Goal: Information Seeking & Learning: Learn about a topic

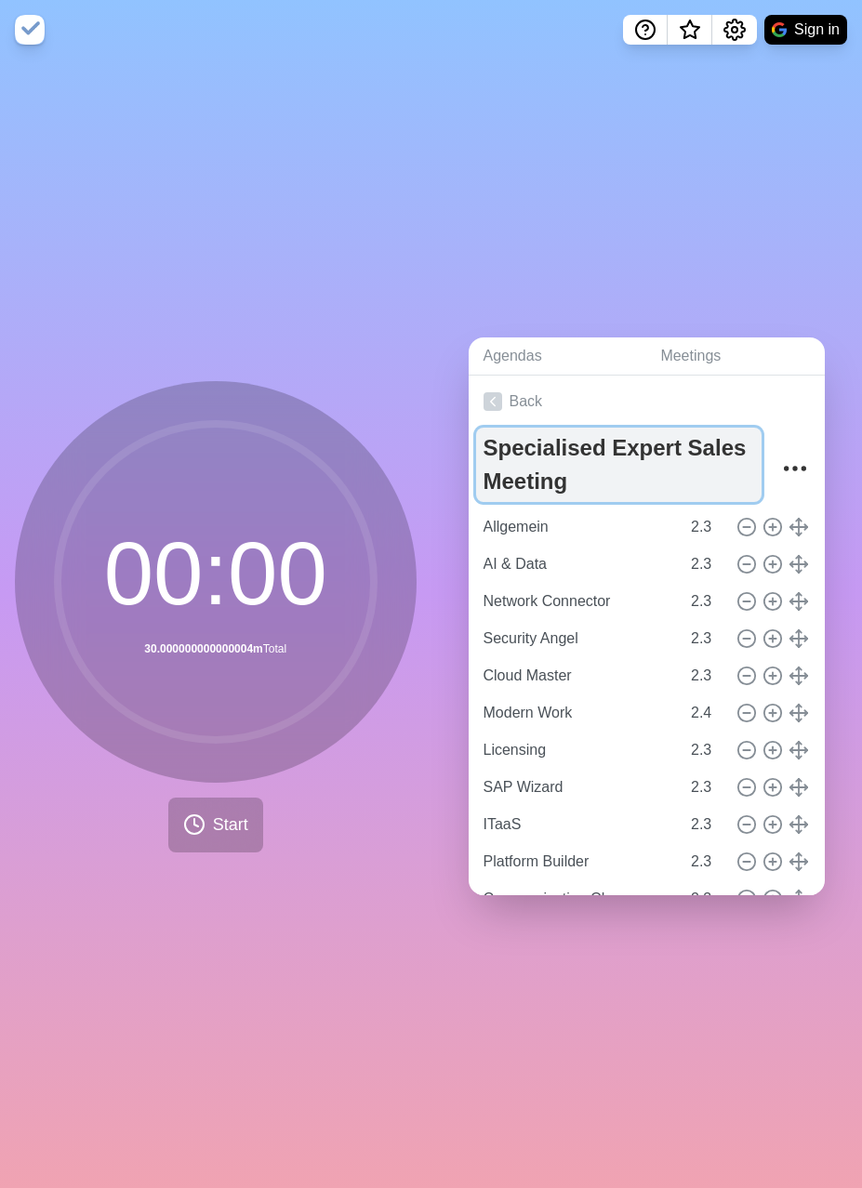
click at [519, 455] on textarea "Specialised Expert Sales Meeting" at bounding box center [619, 465] width 286 height 74
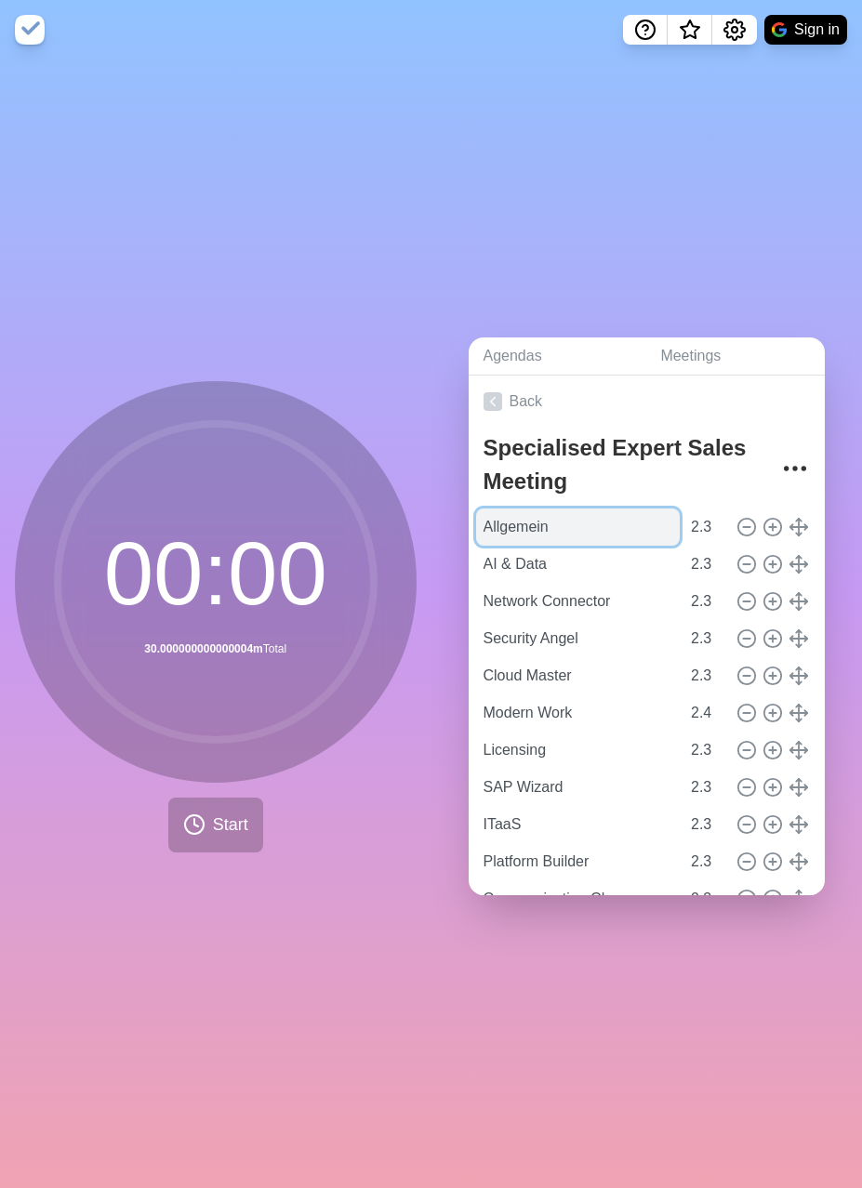
click at [525, 519] on input "Allgemein" at bounding box center [578, 526] width 204 height 37
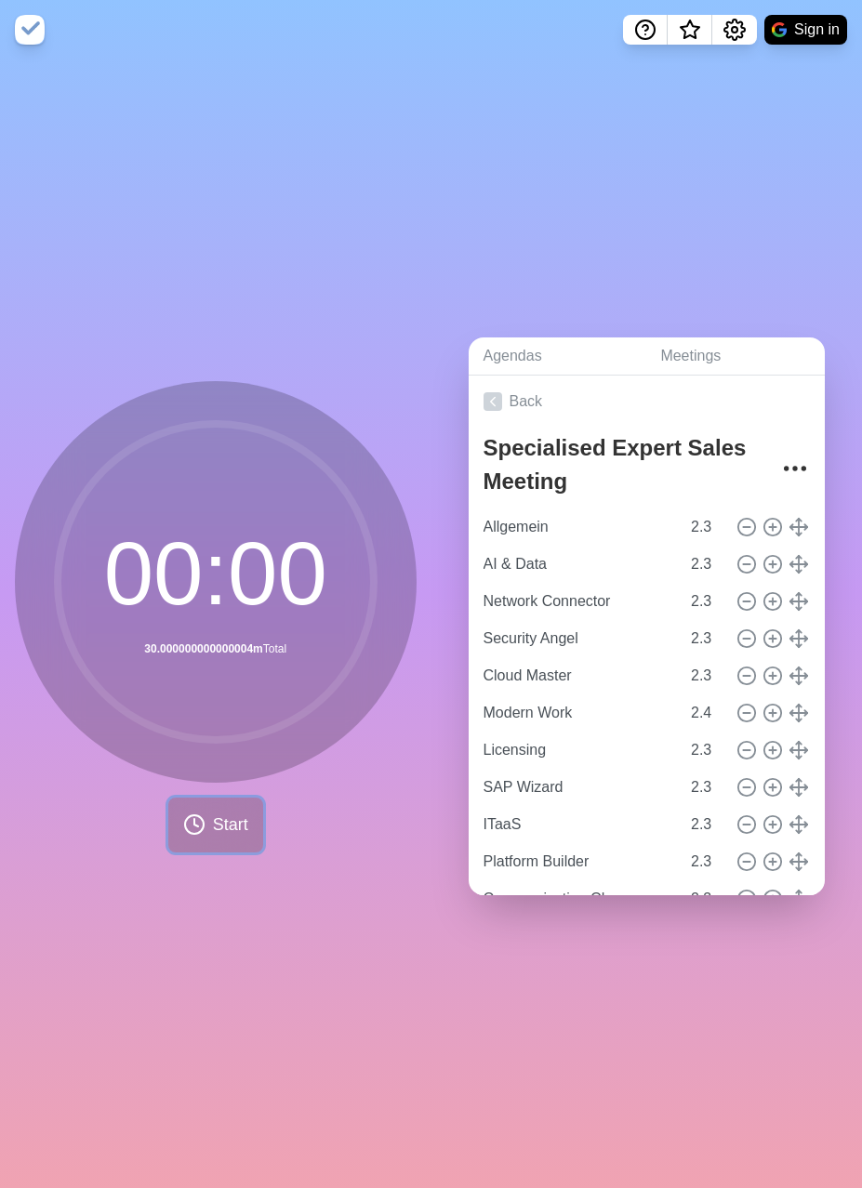
click at [233, 829] on span "Start" at bounding box center [230, 824] width 35 height 25
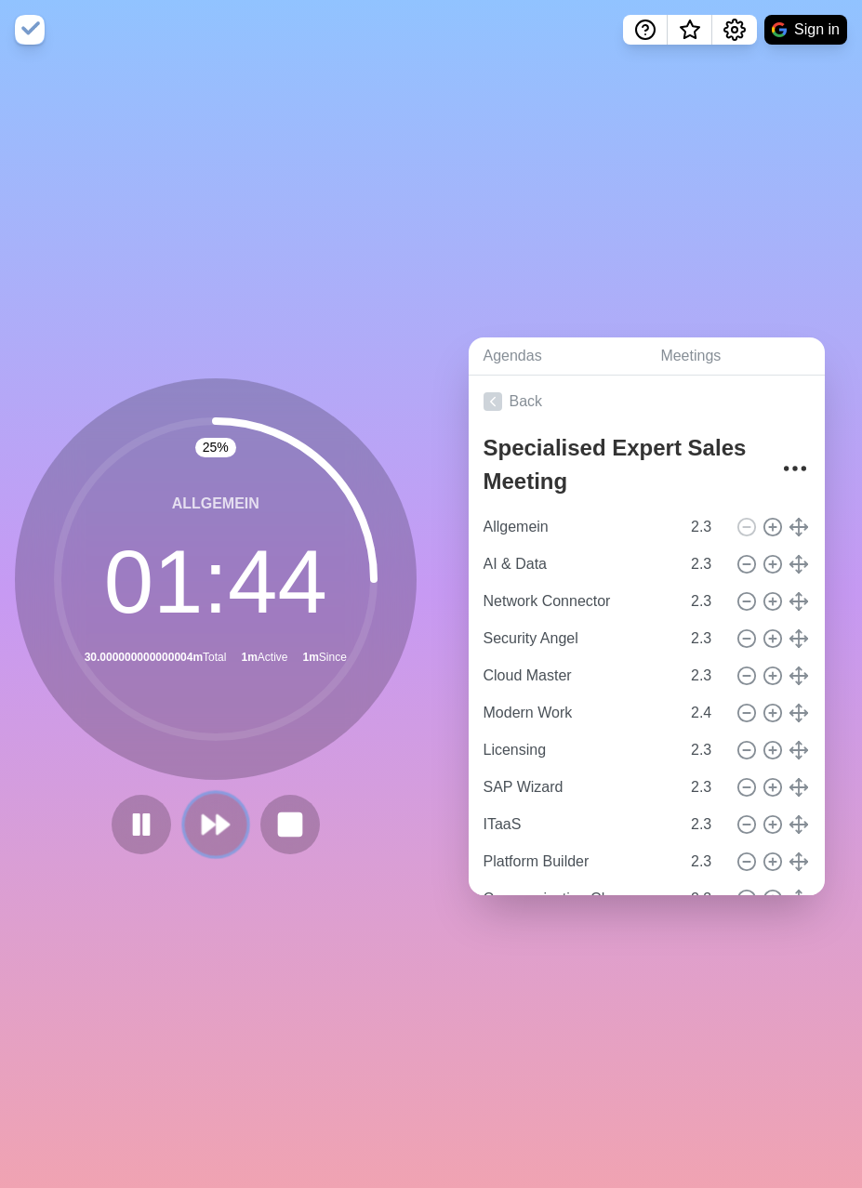
click at [214, 826] on polygon at bounding box center [209, 824] width 12 height 19
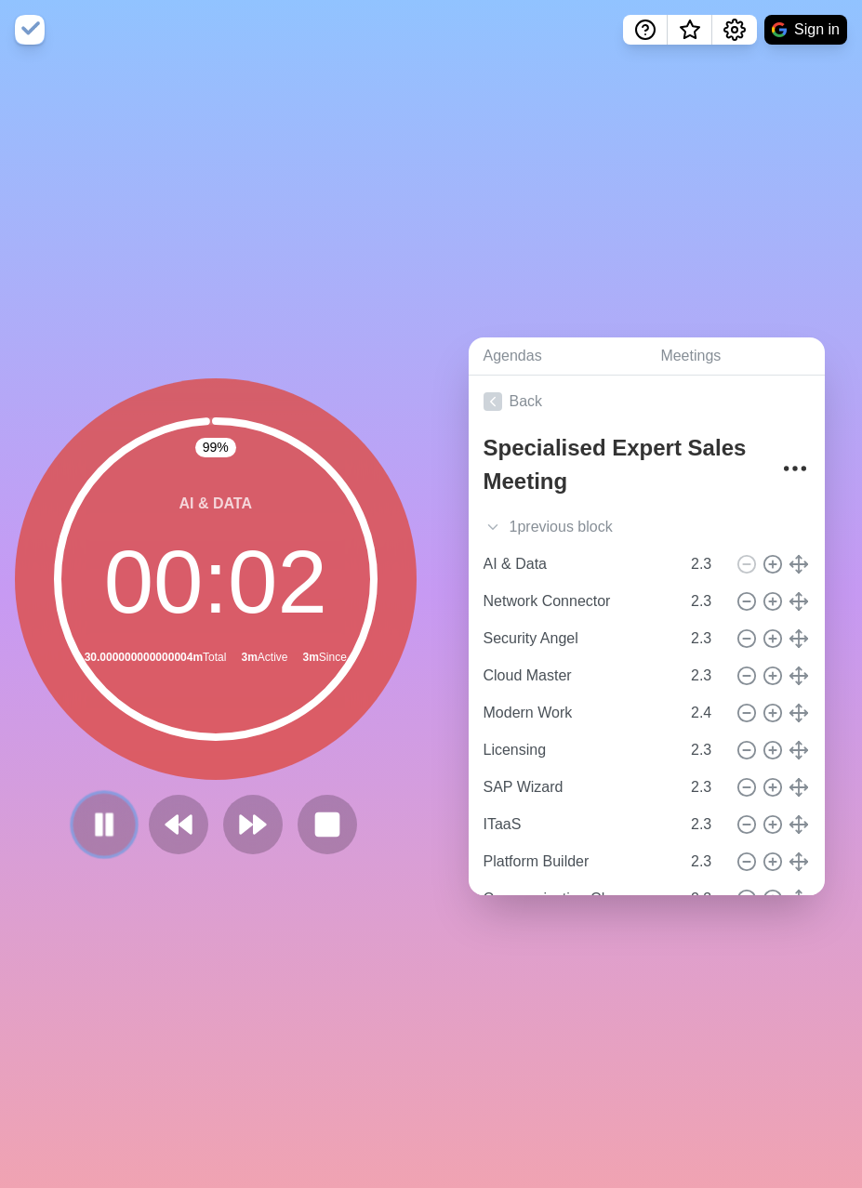
click at [96, 819] on rect at bounding box center [99, 824] width 6 height 20
click at [196, 822] on button at bounding box center [178, 824] width 62 height 62
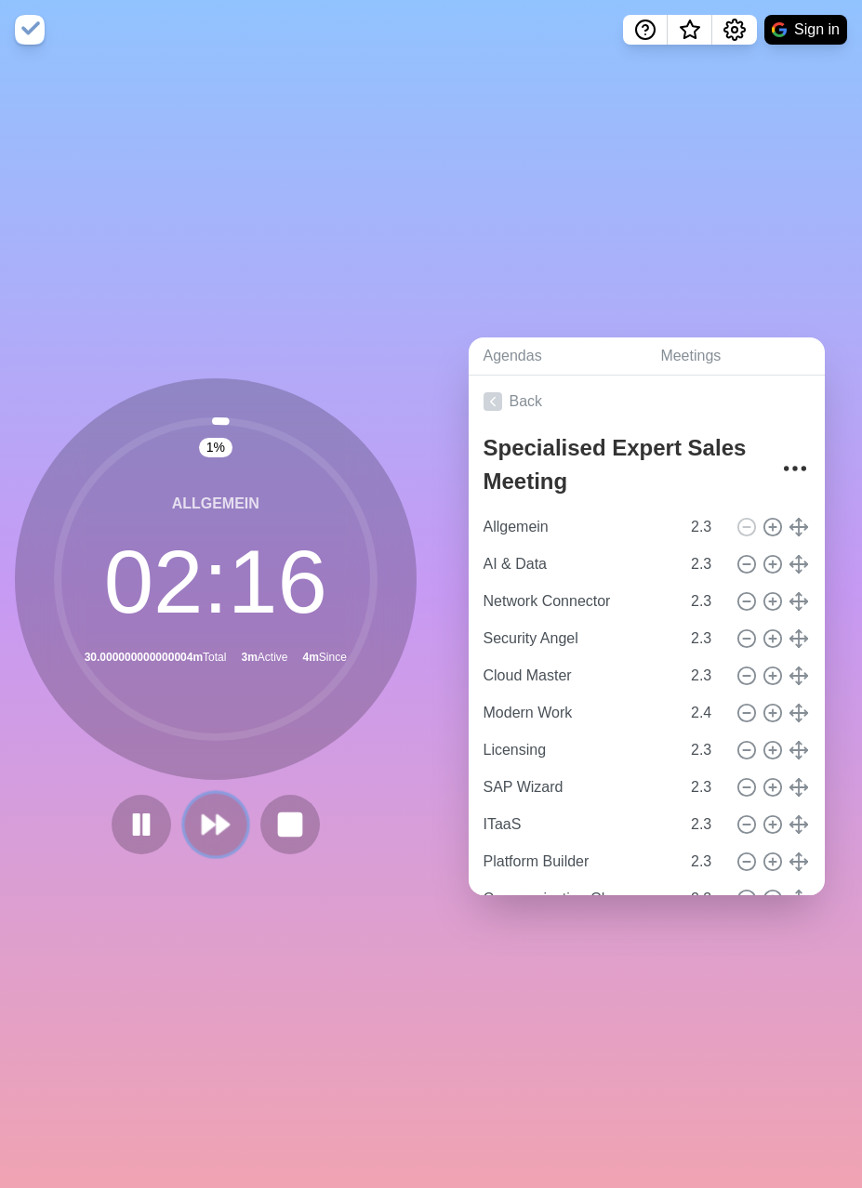
click at [215, 825] on polygon at bounding box center [209, 824] width 12 height 19
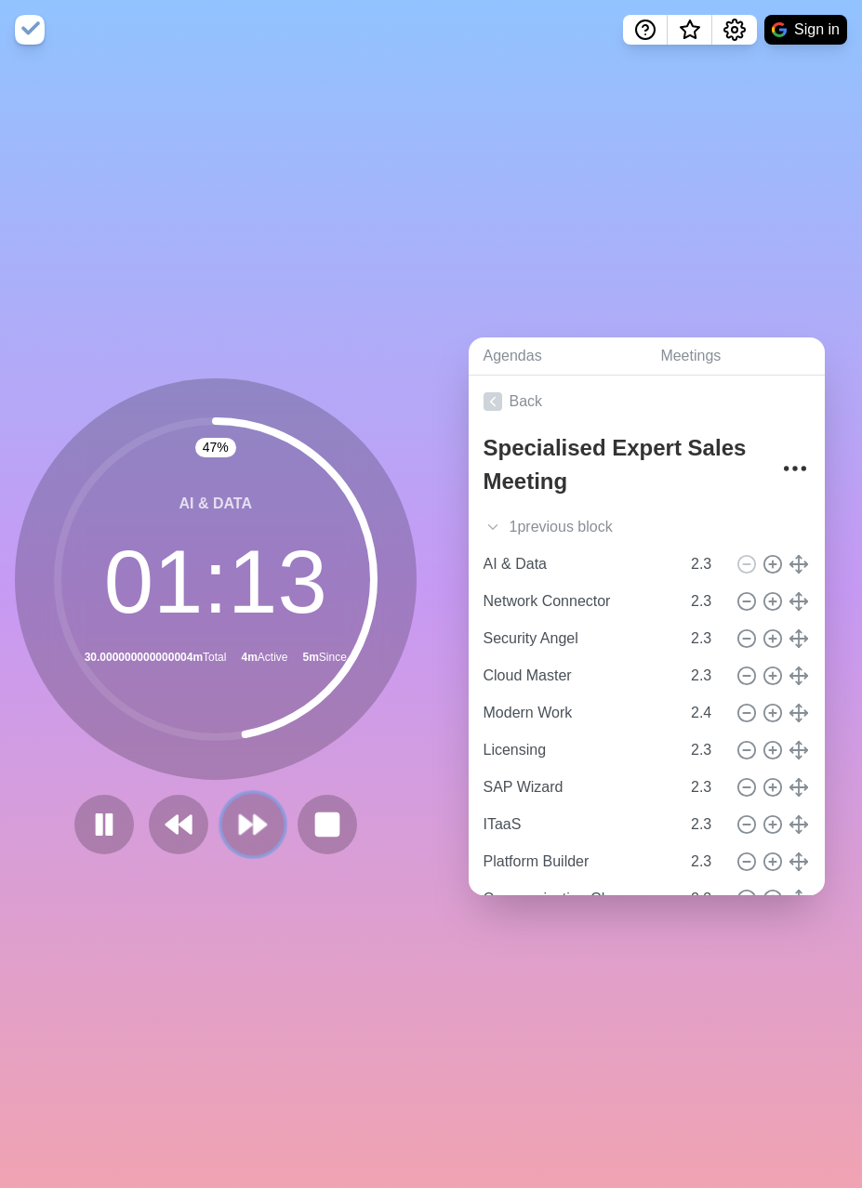
click at [255, 837] on icon at bounding box center [253, 825] width 32 height 32
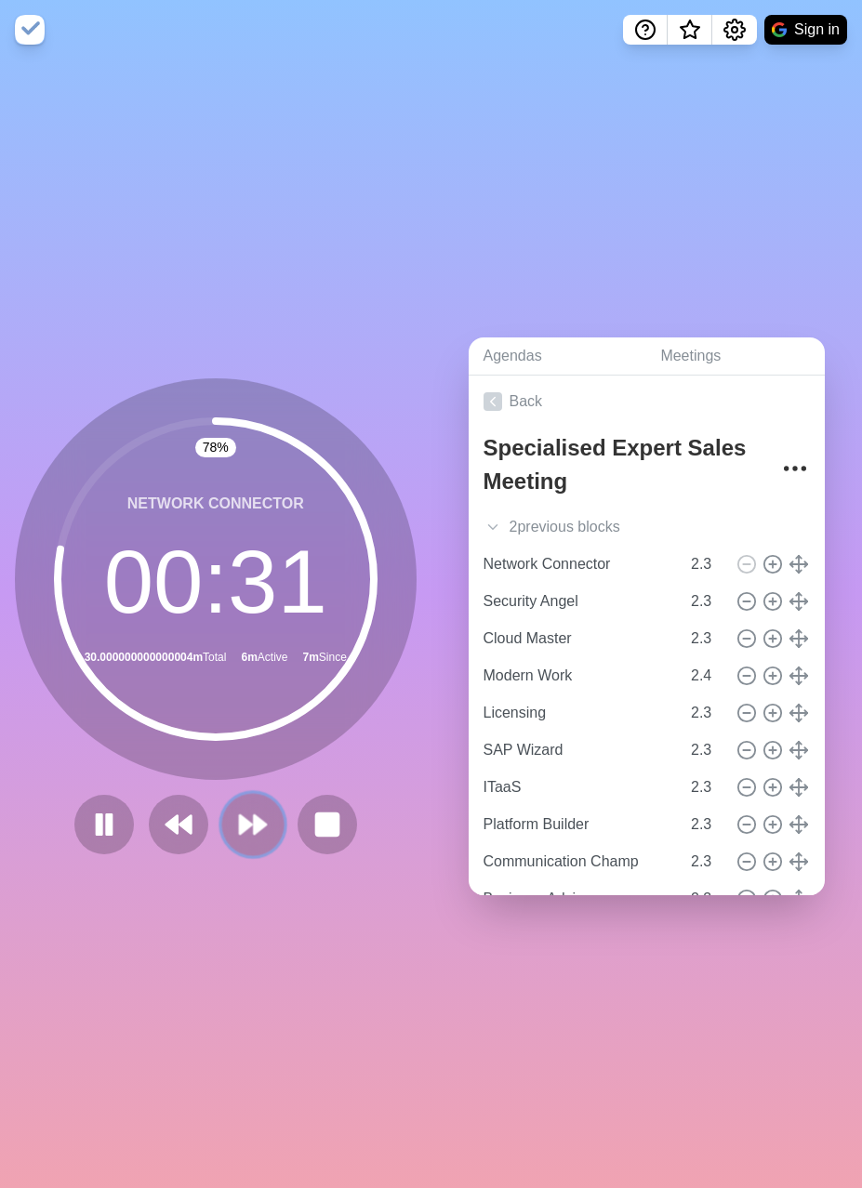
click at [242, 822] on polygon at bounding box center [246, 824] width 12 height 19
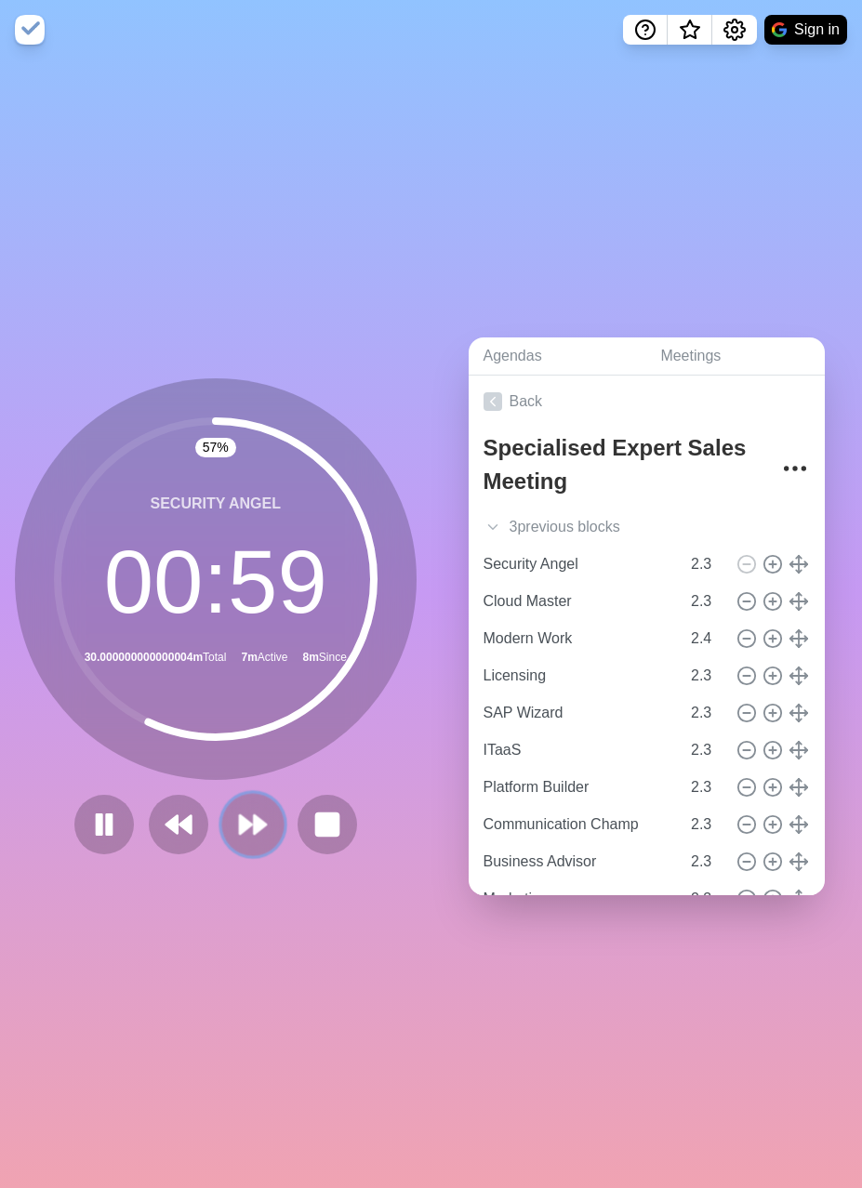
click at [265, 825] on polygon at bounding box center [260, 824] width 12 height 19
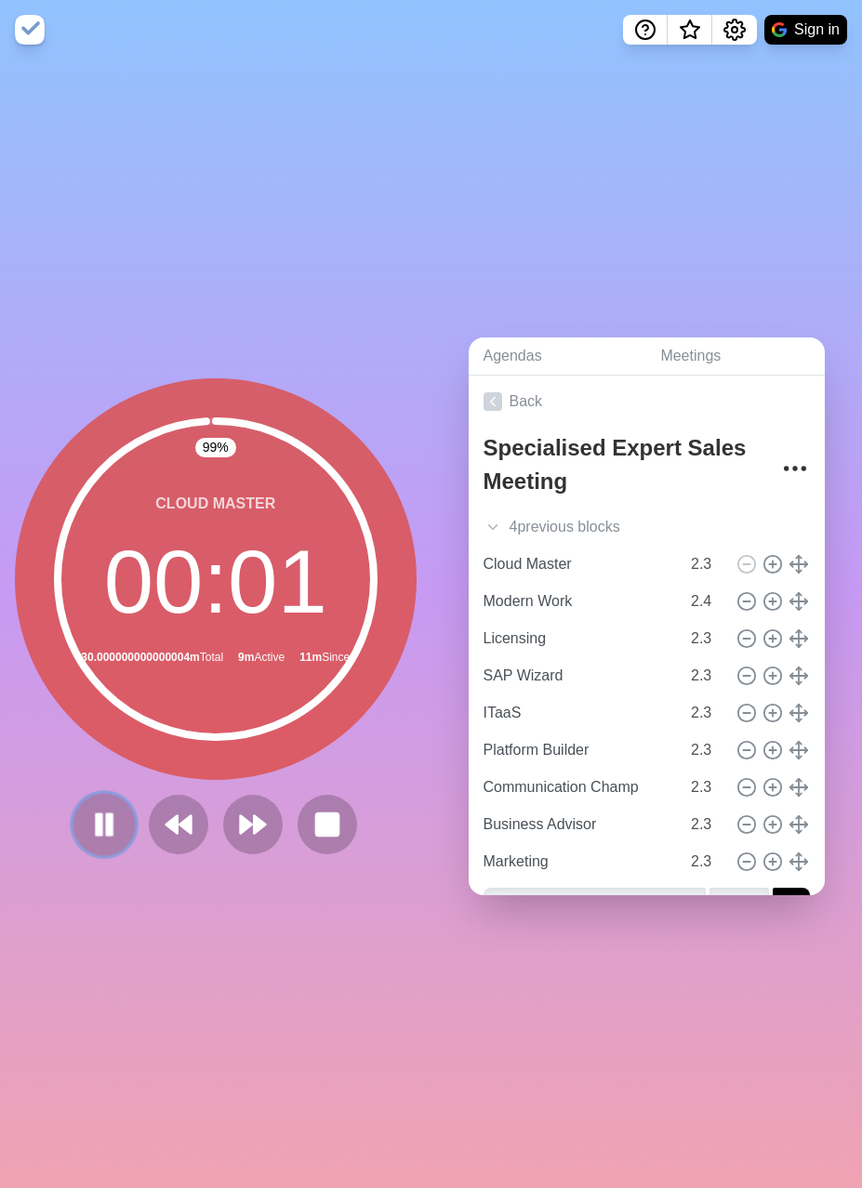
click at [108, 822] on rect at bounding box center [110, 824] width 6 height 20
click at [252, 840] on button at bounding box center [252, 824] width 62 height 62
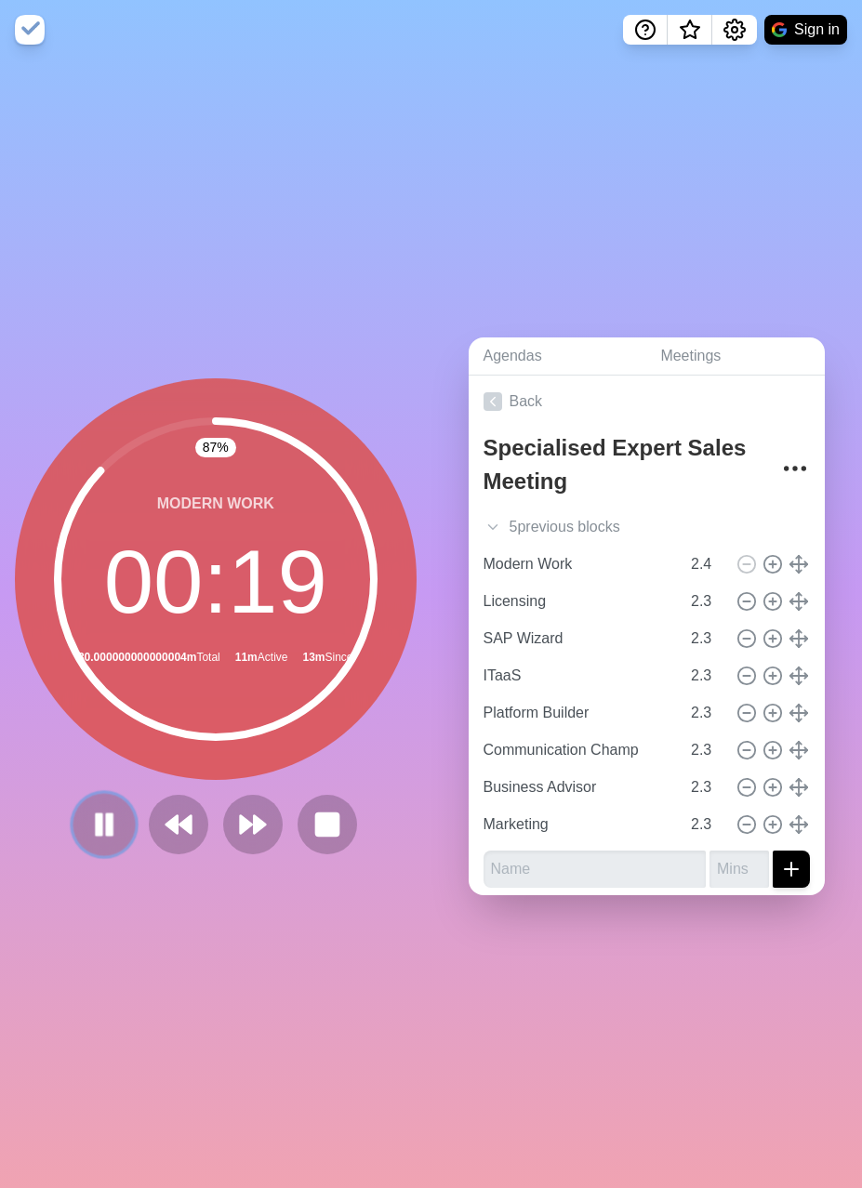
click at [116, 825] on icon at bounding box center [104, 825] width 32 height 32
click at [116, 825] on icon at bounding box center [104, 825] width 30 height 30
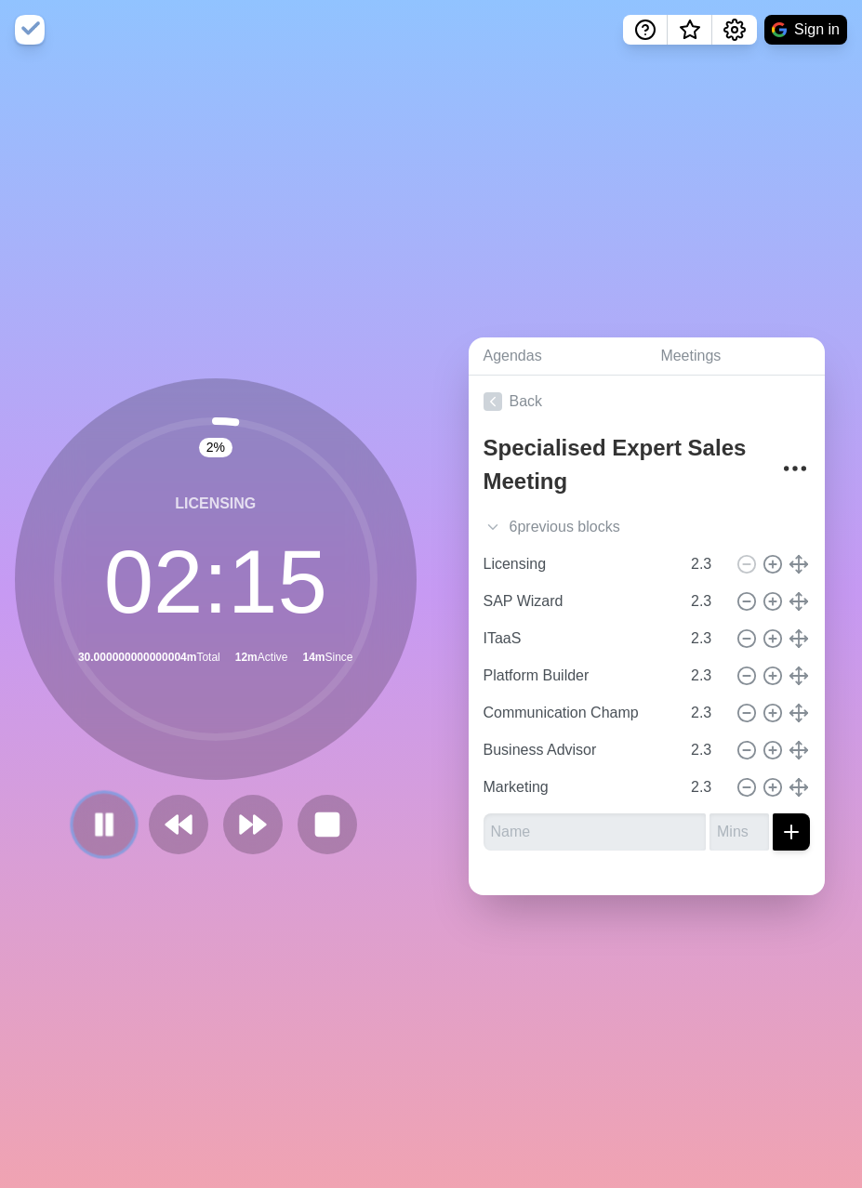
click at [105, 833] on icon at bounding box center [104, 825] width 32 height 32
click at [107, 820] on polygon at bounding box center [104, 823] width 19 height 23
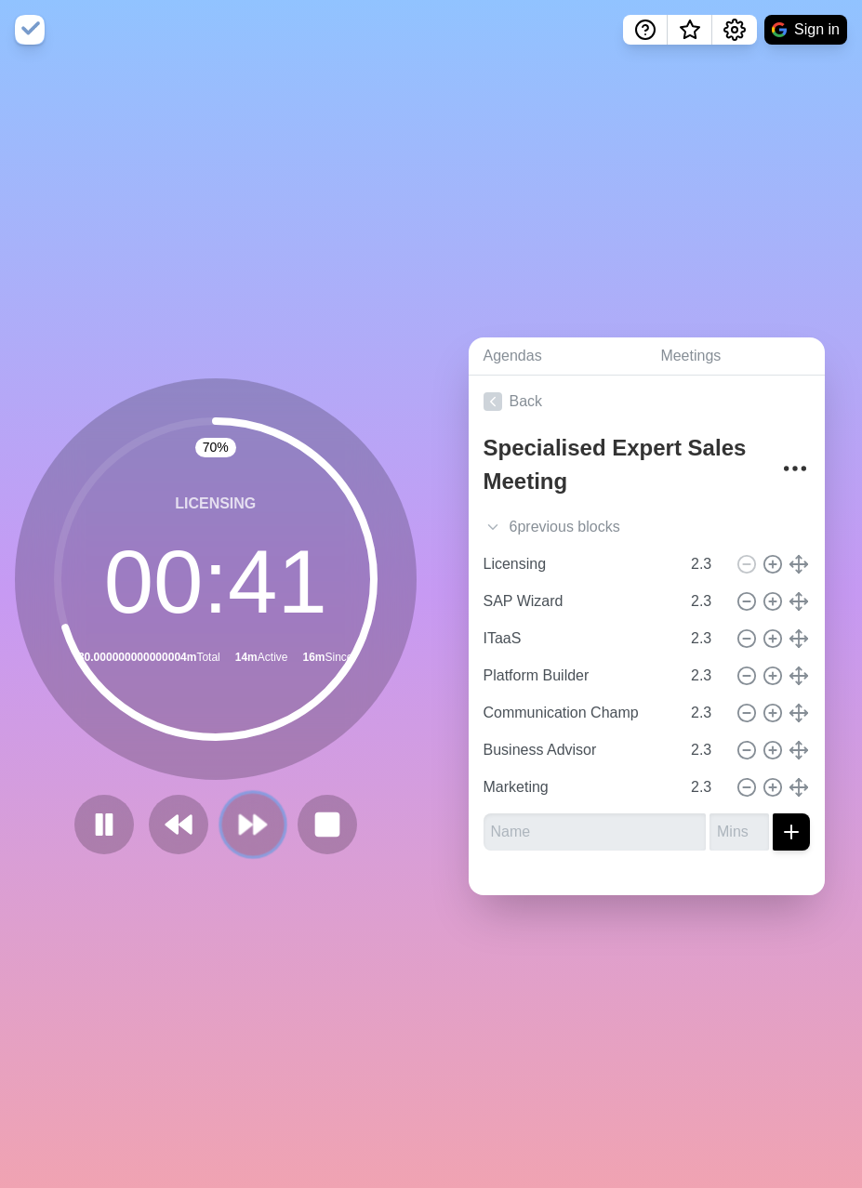
click at [262, 830] on icon at bounding box center [253, 825] width 32 height 32
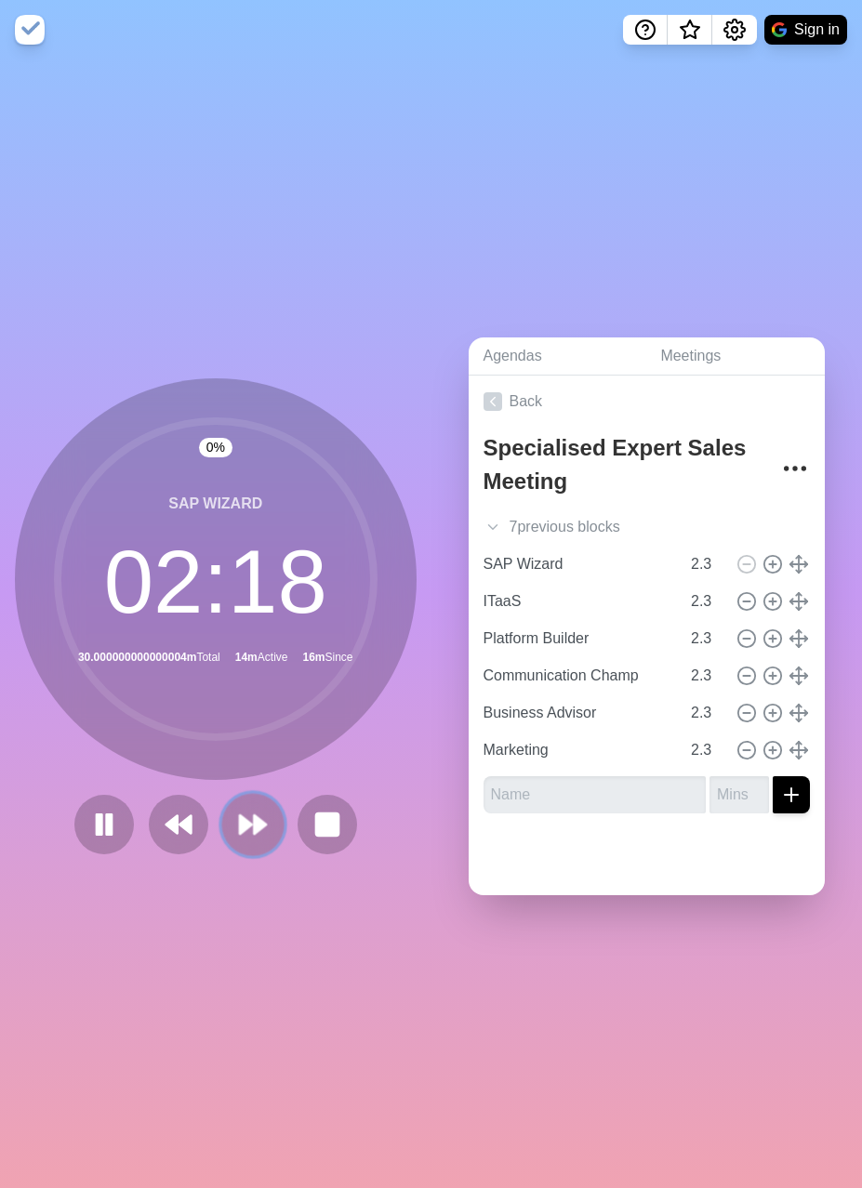
click at [262, 830] on icon at bounding box center [253, 825] width 32 height 32
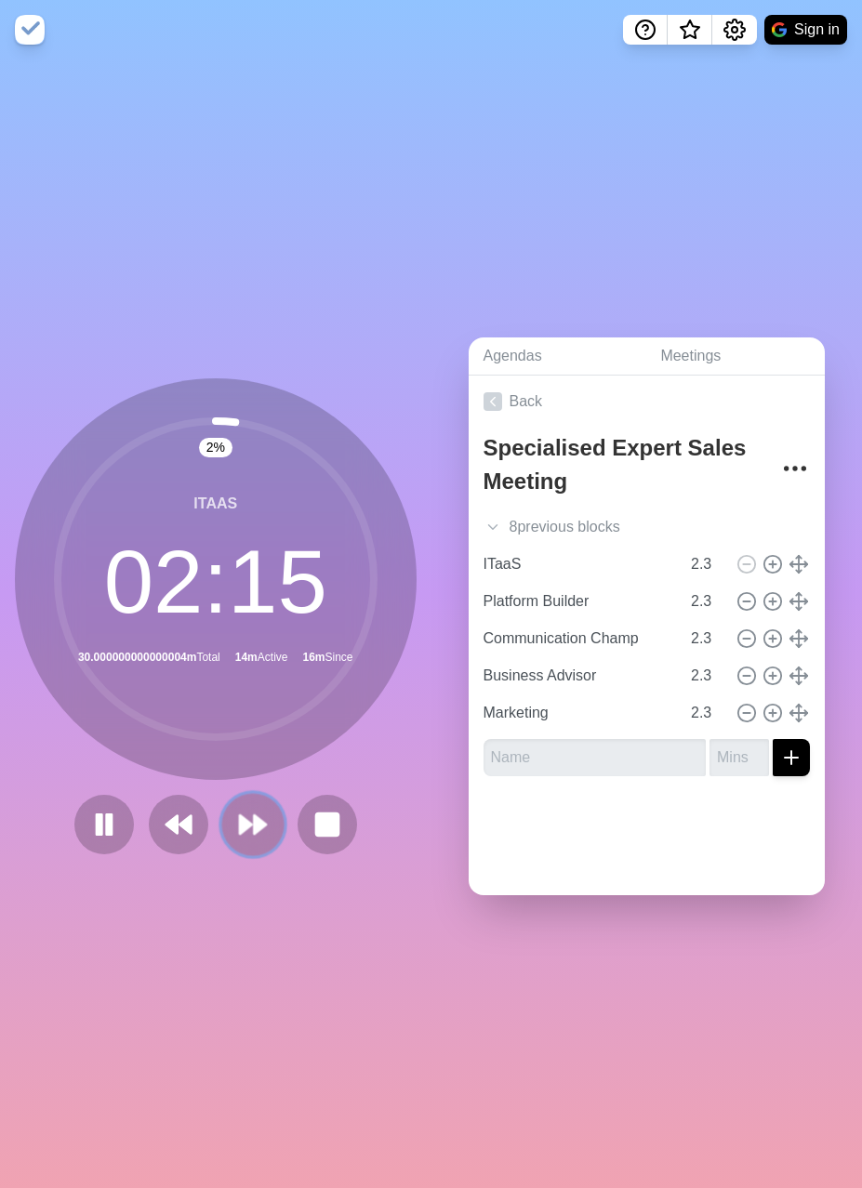
click at [245, 821] on polygon at bounding box center [246, 824] width 12 height 19
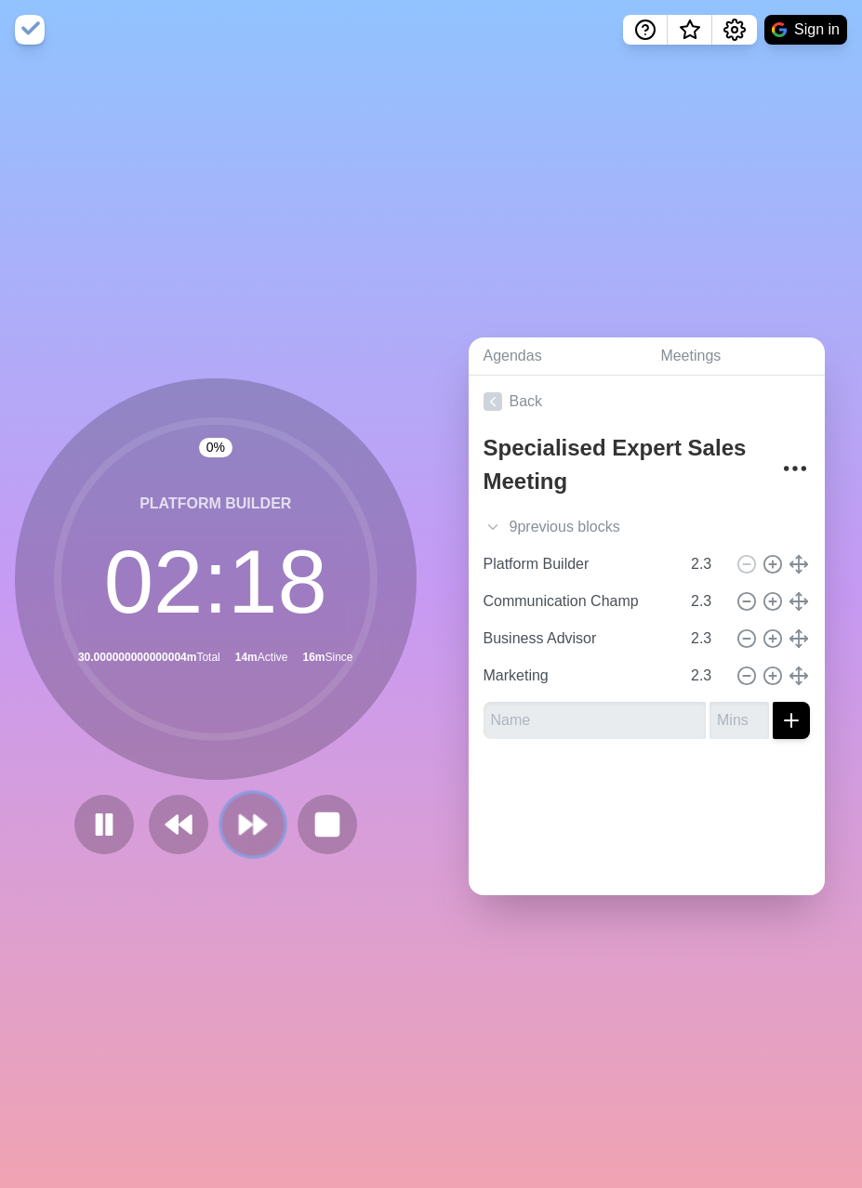
click at [245, 821] on polygon at bounding box center [246, 824] width 12 height 19
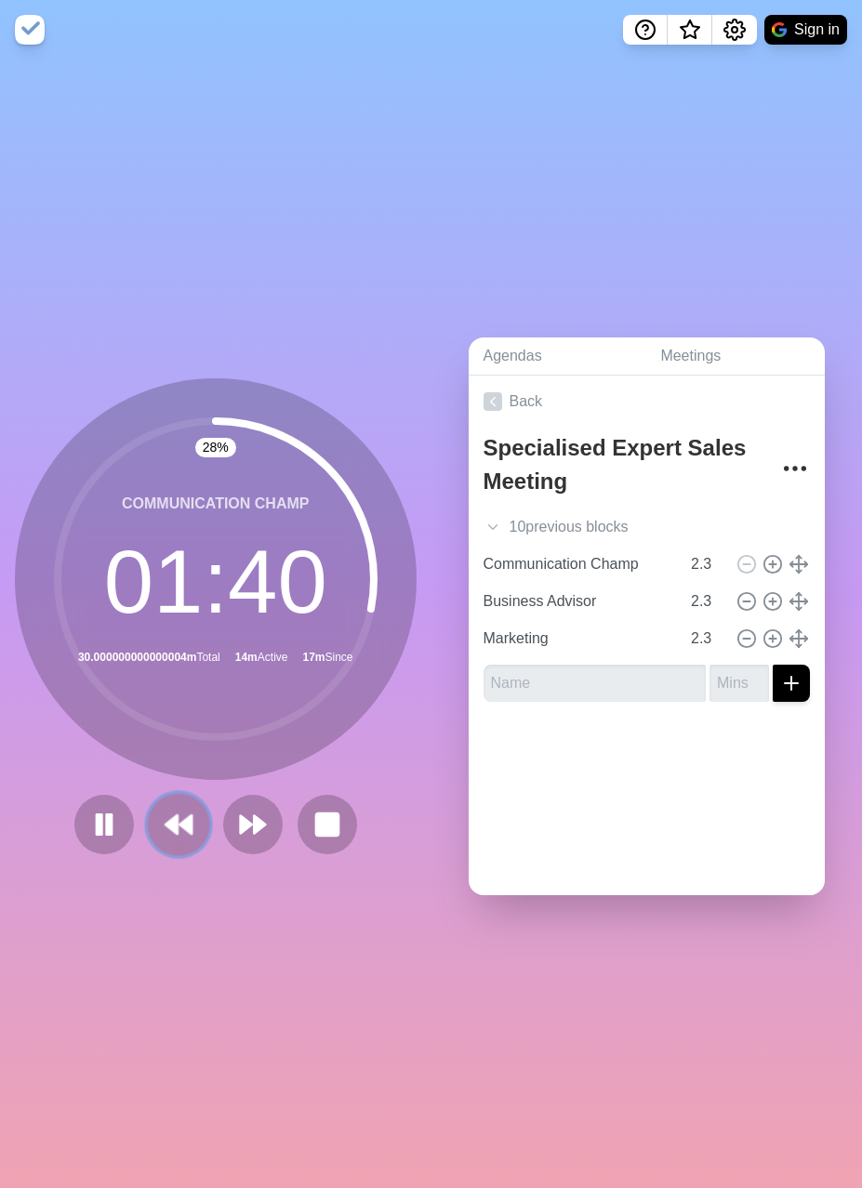
click at [173, 816] on icon at bounding box center [179, 825] width 32 height 32
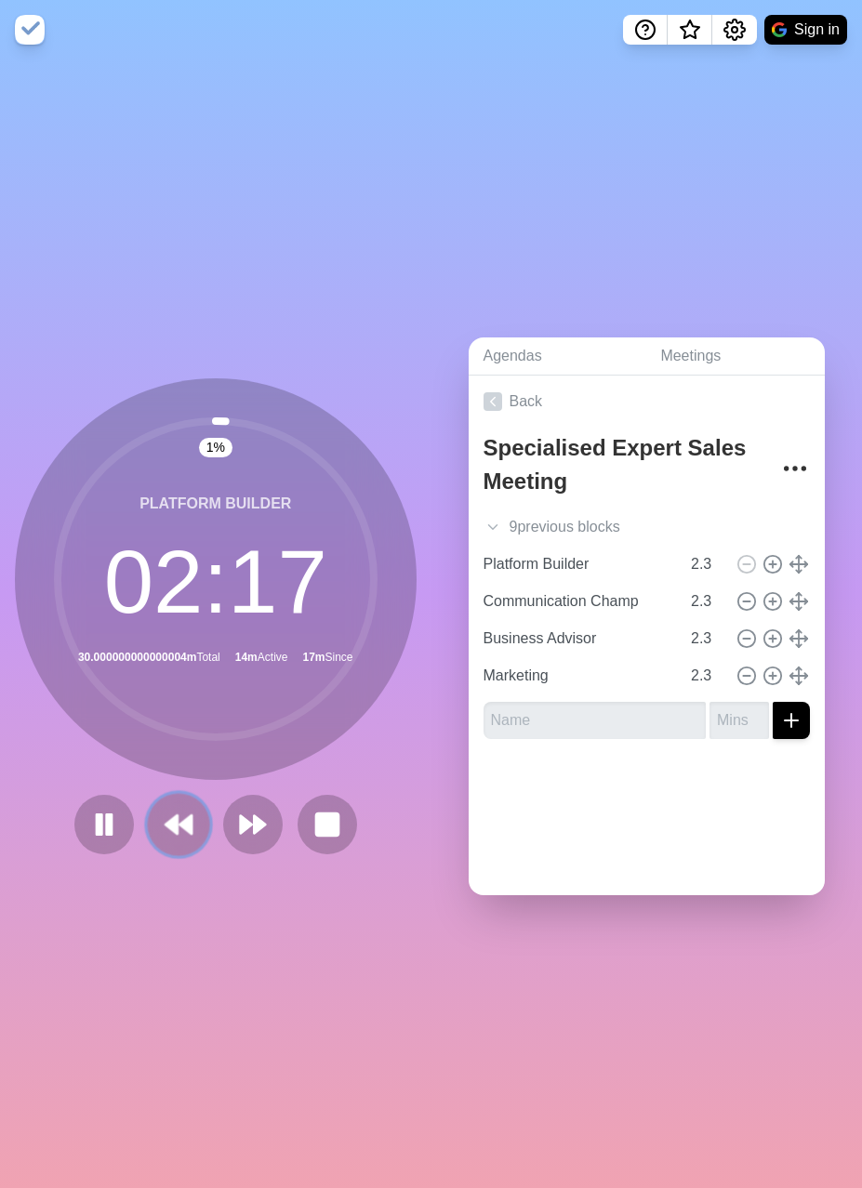
click at [173, 816] on icon at bounding box center [179, 825] width 32 height 32
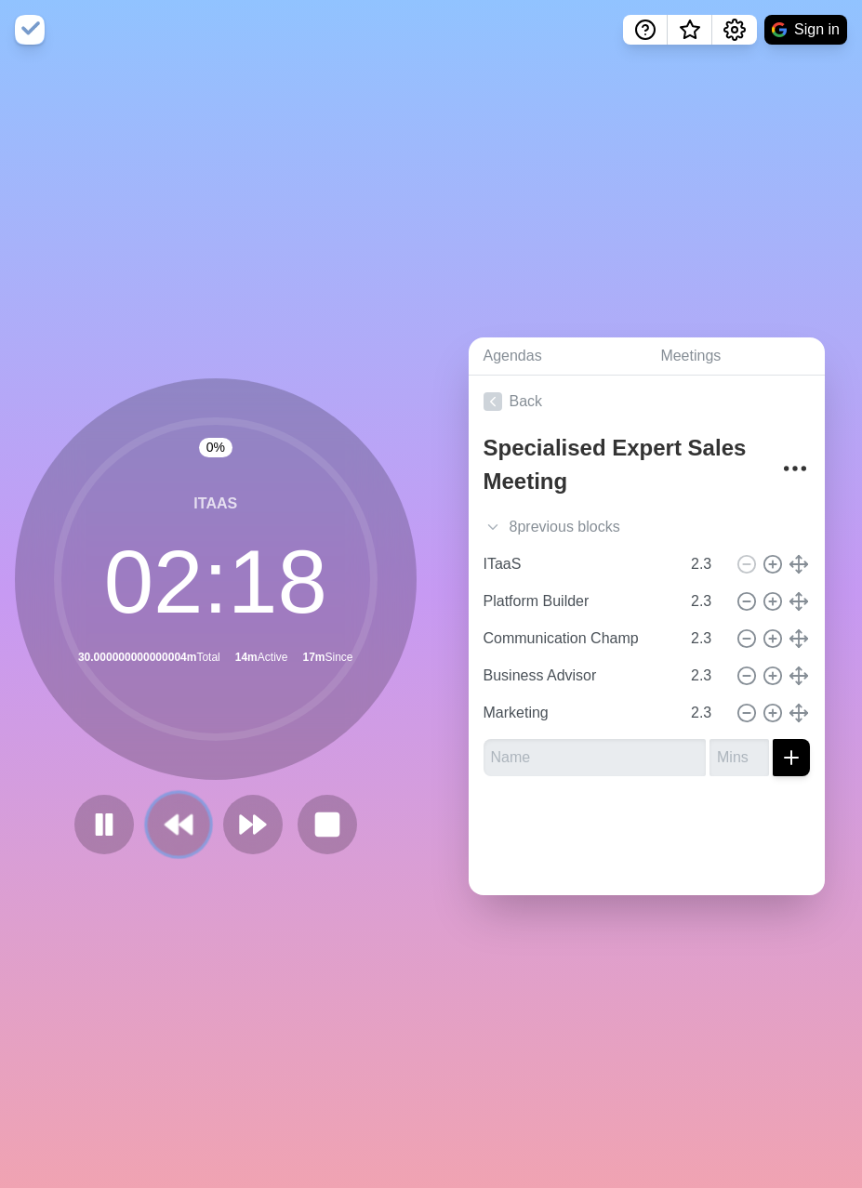
click at [173, 816] on icon at bounding box center [179, 825] width 32 height 32
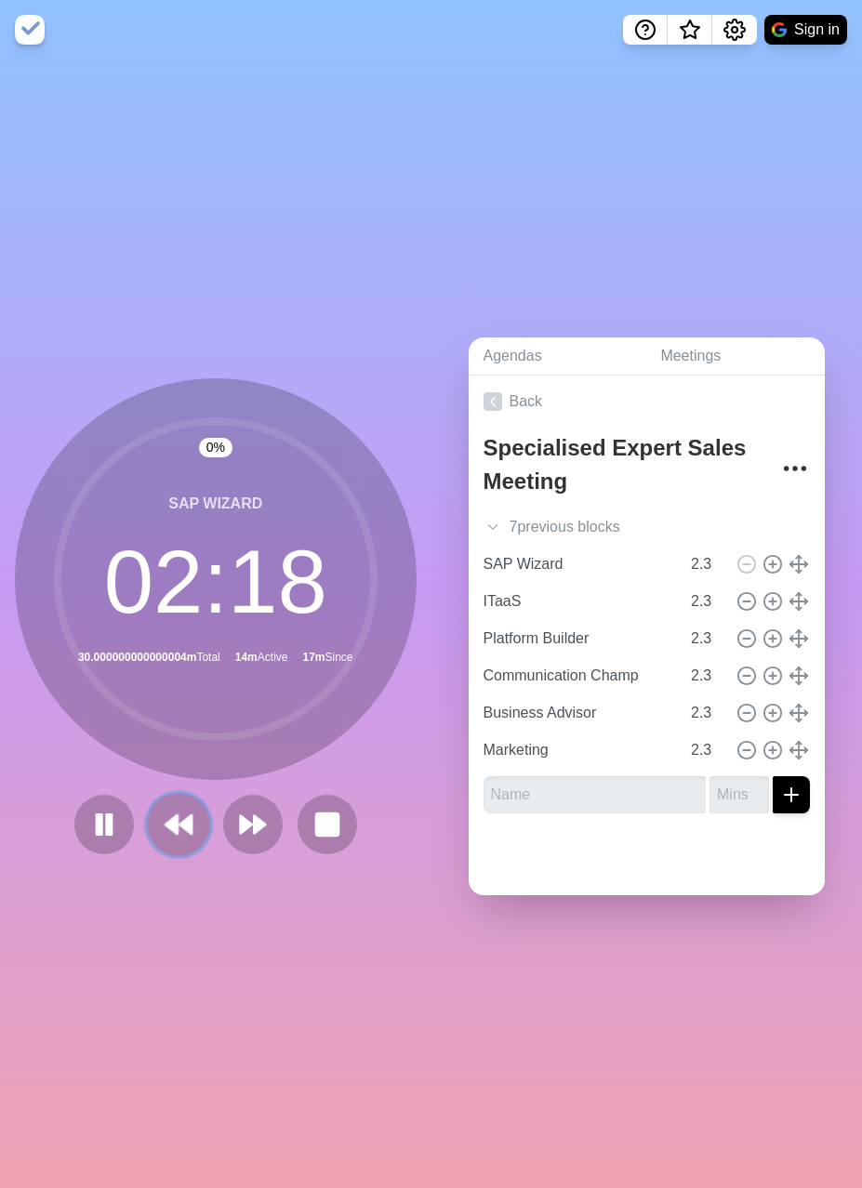
click at [173, 816] on icon at bounding box center [179, 825] width 32 height 32
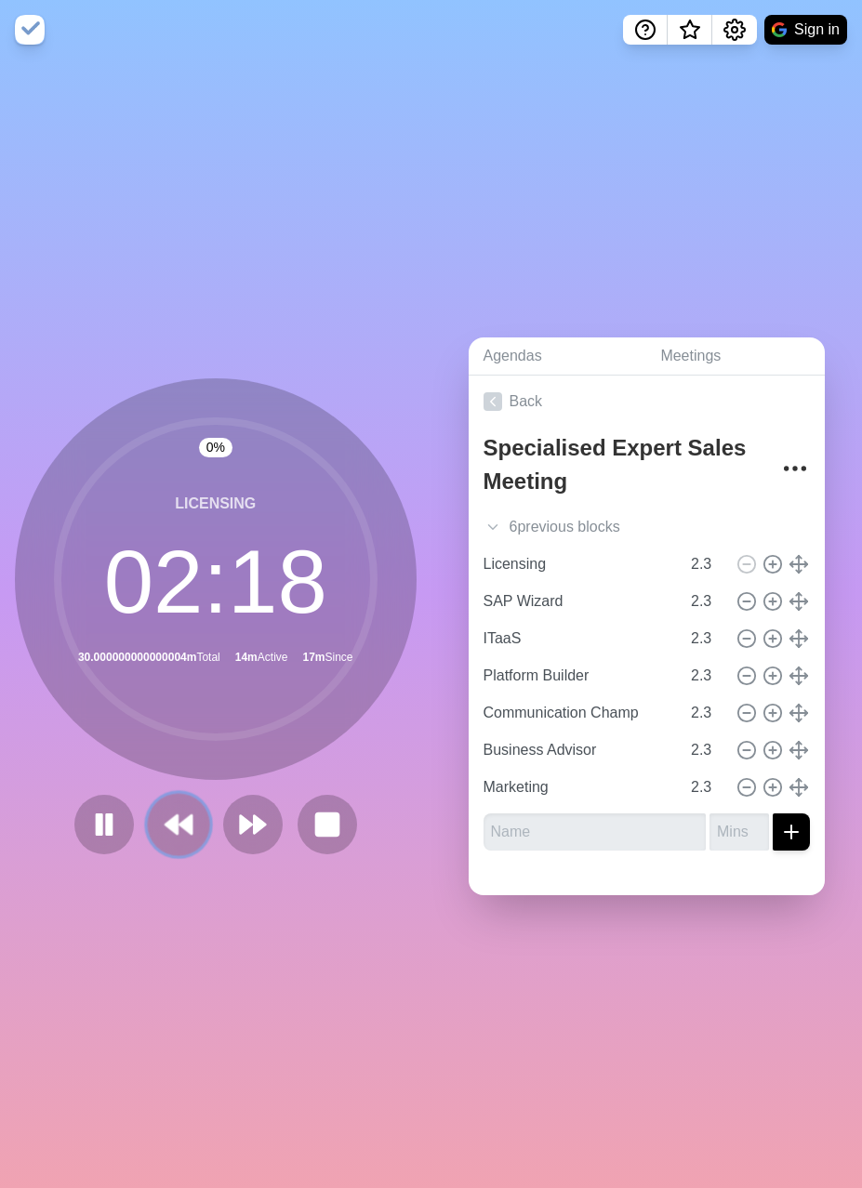
click at [173, 816] on icon at bounding box center [179, 825] width 32 height 32
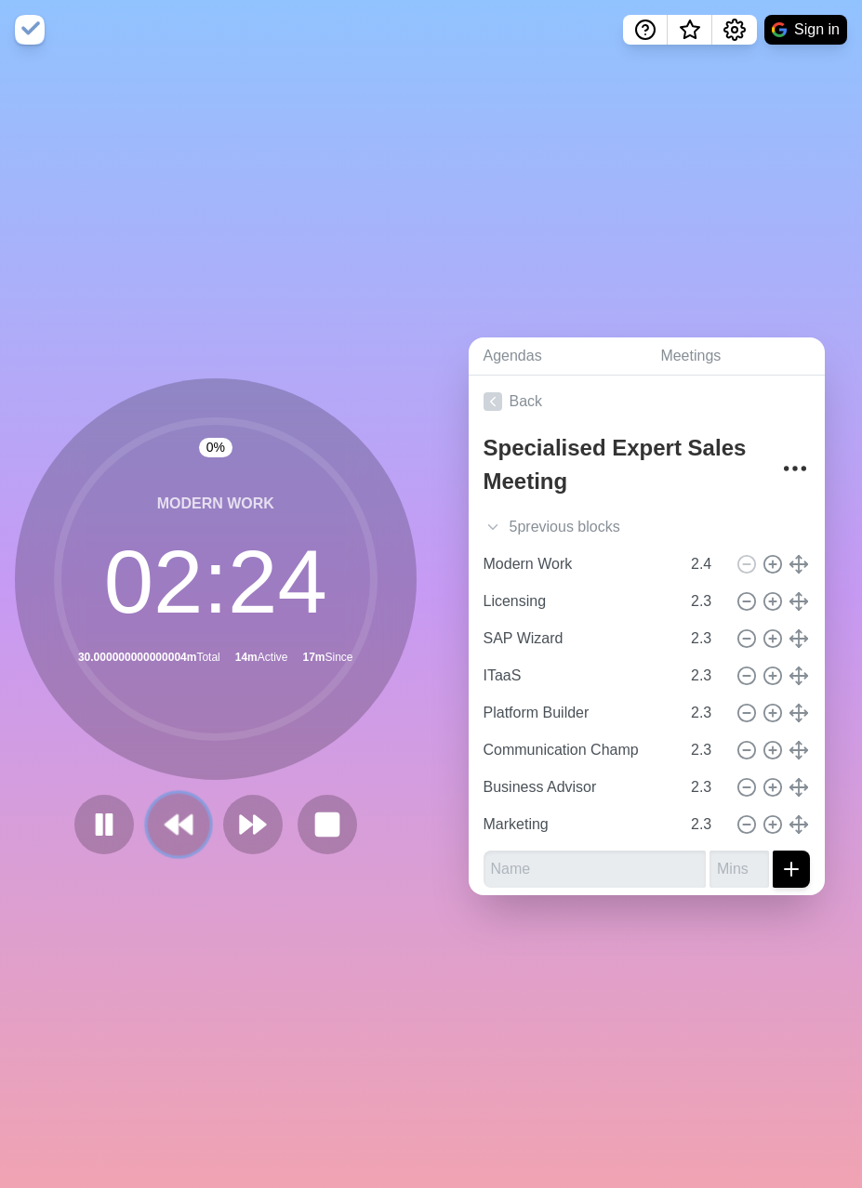
click at [173, 816] on icon at bounding box center [179, 825] width 32 height 32
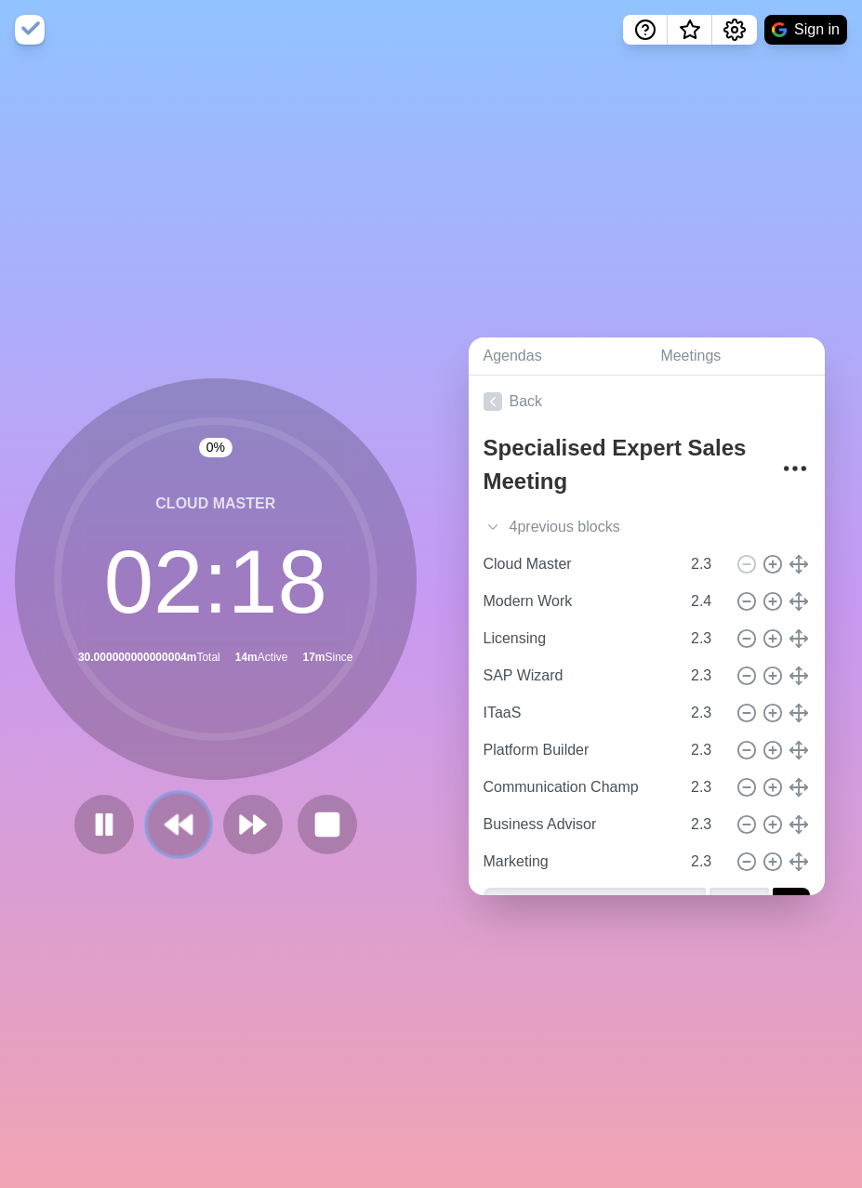
click at [173, 816] on icon at bounding box center [179, 825] width 32 height 32
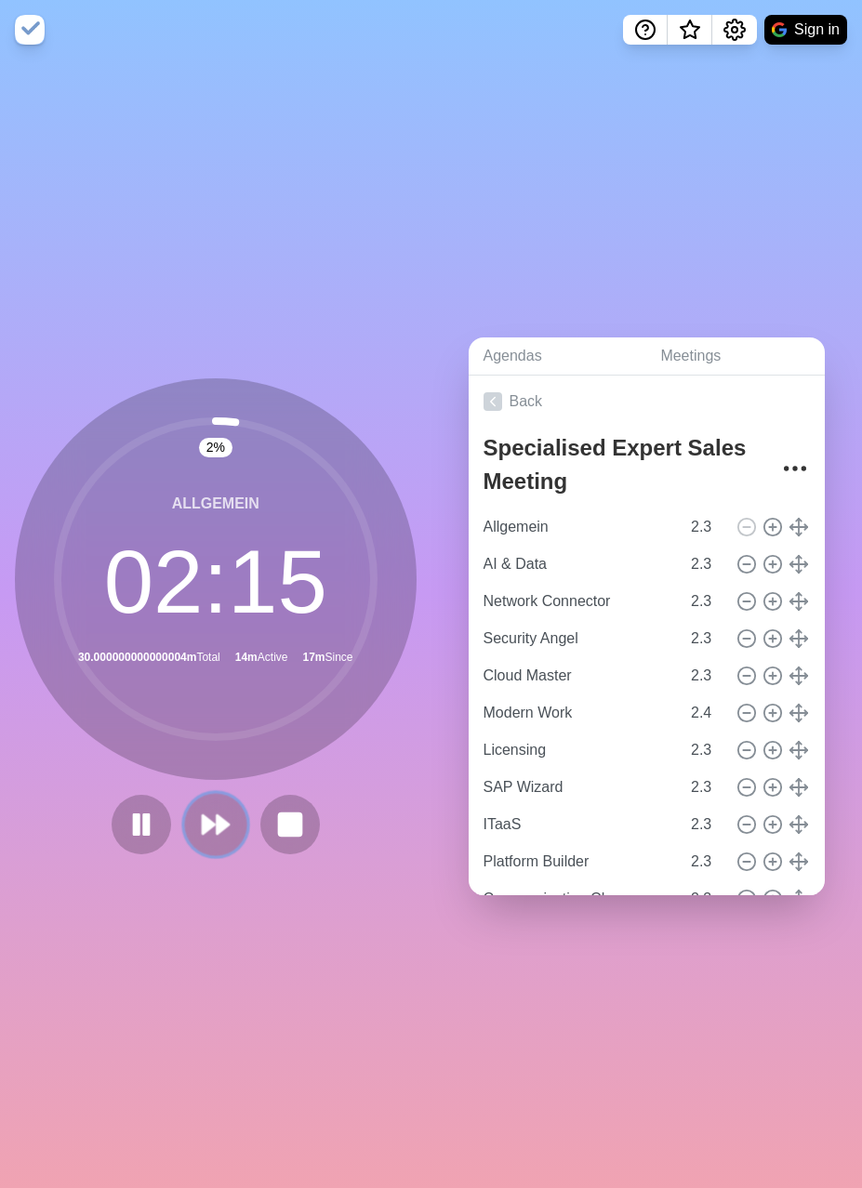
click at [213, 826] on polygon at bounding box center [209, 824] width 12 height 19
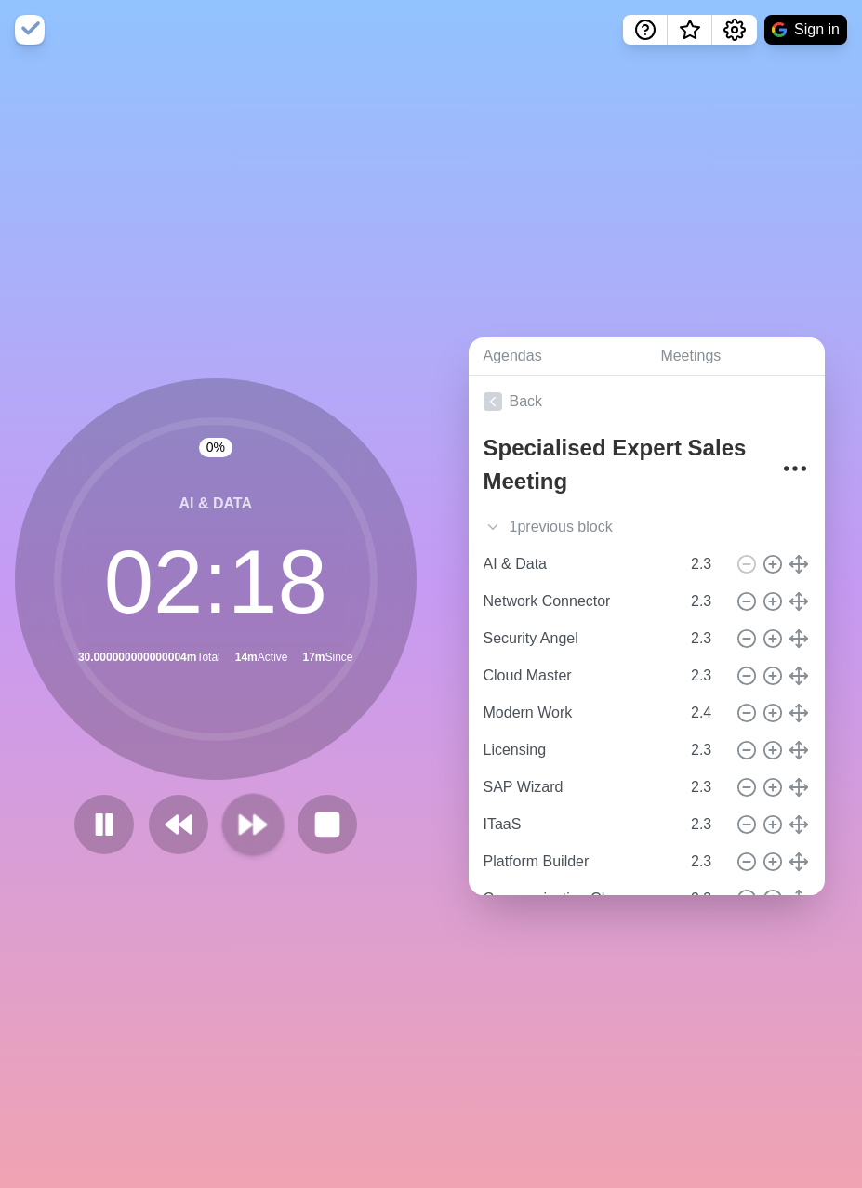
click at [213, 826] on div at bounding box center [215, 824] width 297 height 59
click at [273, 834] on button at bounding box center [252, 824] width 62 height 62
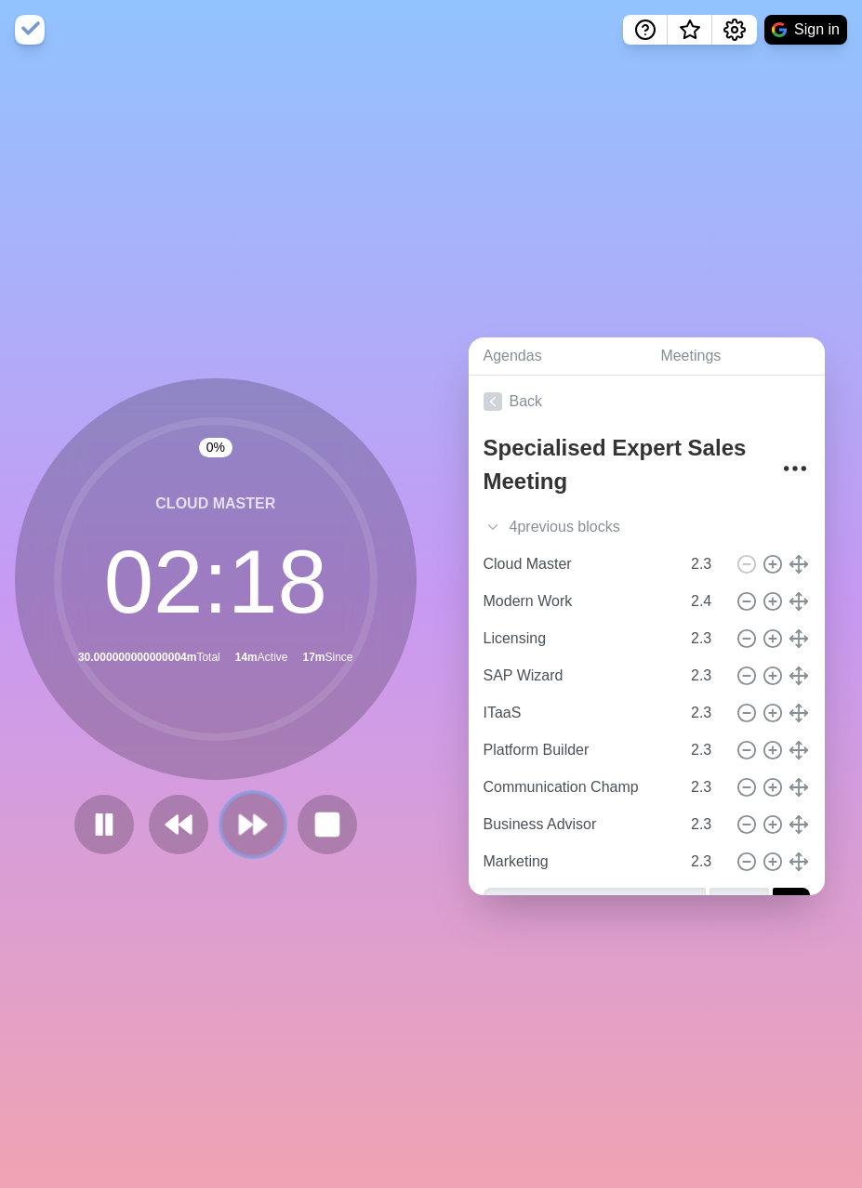
click at [273, 834] on button at bounding box center [252, 824] width 62 height 62
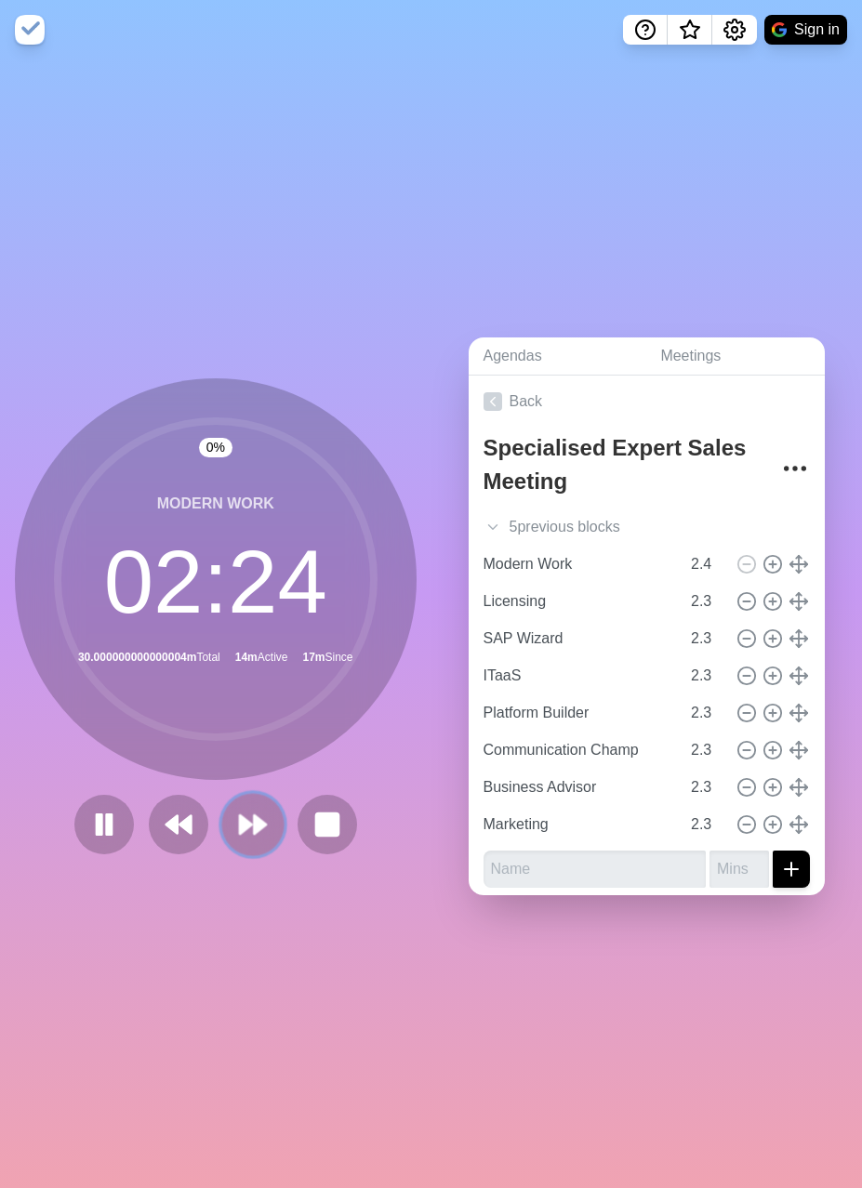
click at [273, 834] on button at bounding box center [252, 824] width 62 height 62
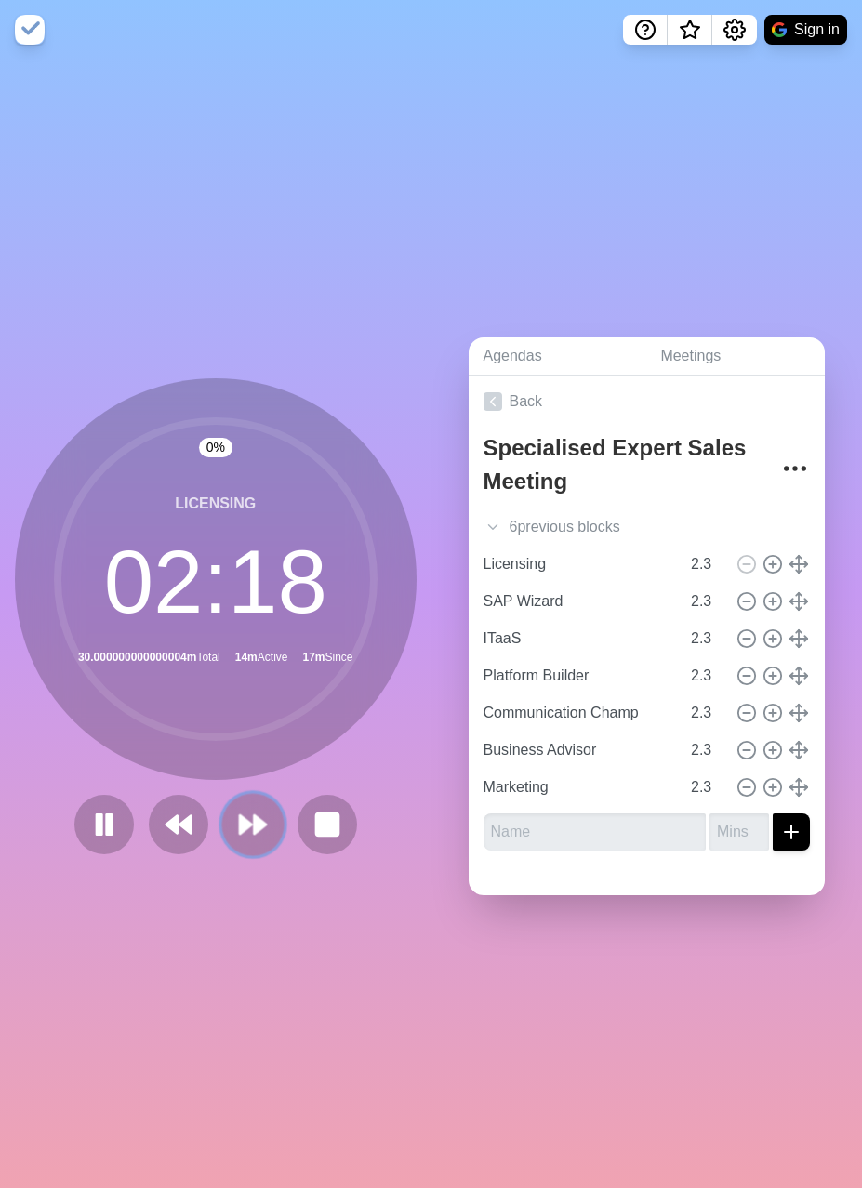
click at [273, 834] on button at bounding box center [252, 824] width 62 height 62
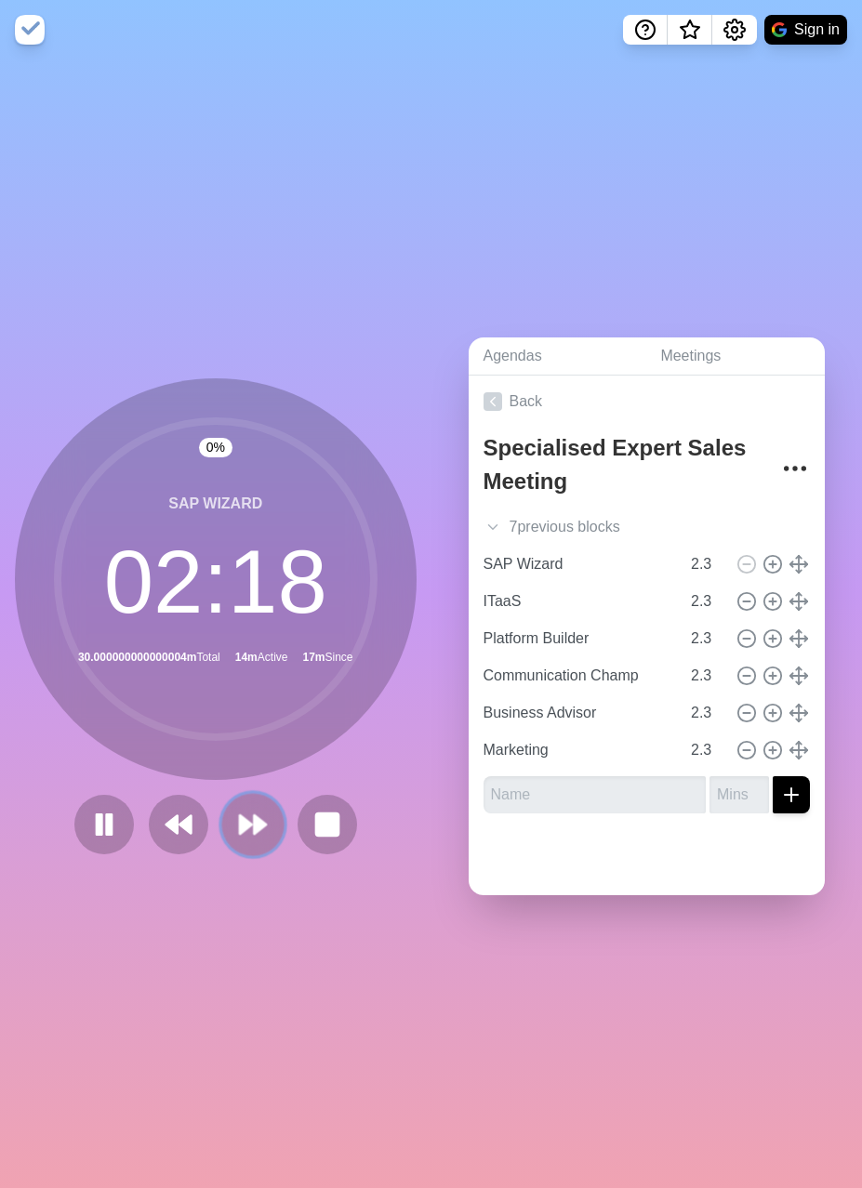
click at [273, 834] on button at bounding box center [252, 824] width 62 height 62
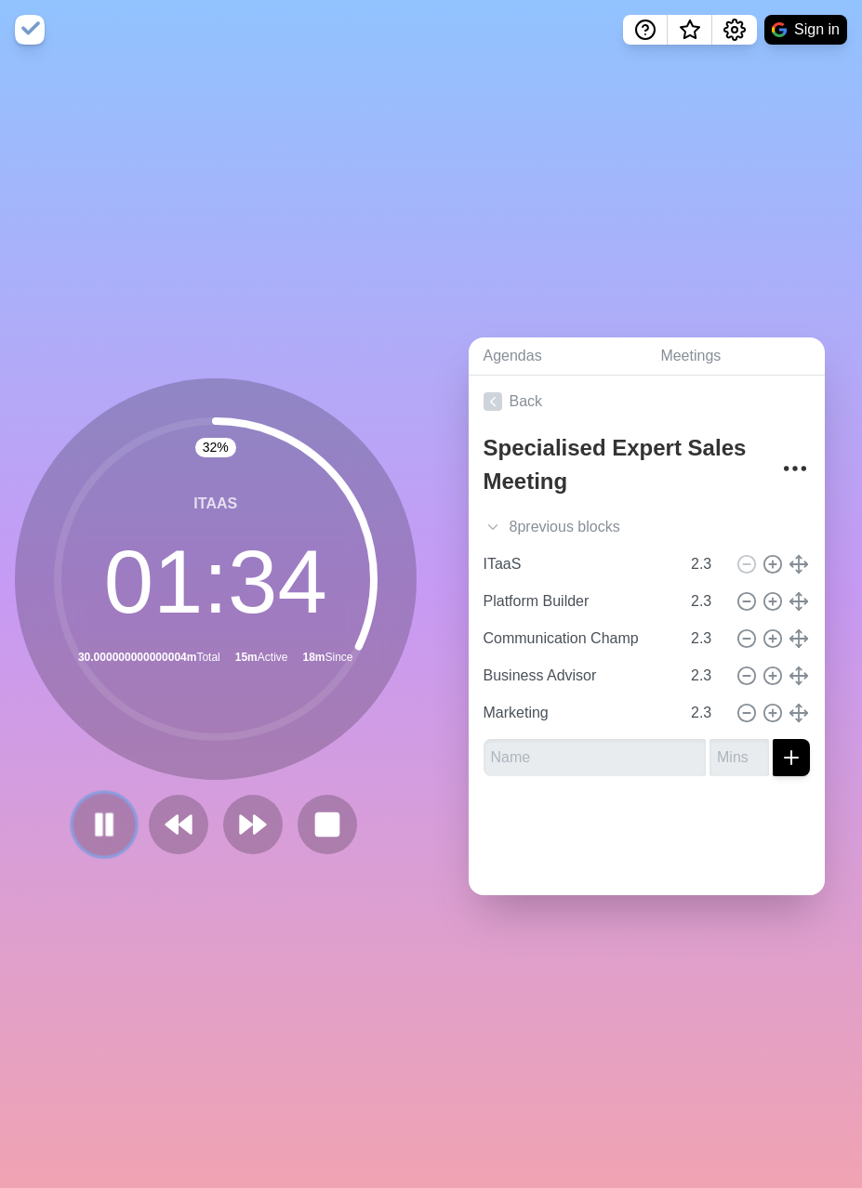
click at [113, 826] on icon at bounding box center [104, 825] width 32 height 32
